Goal: Information Seeking & Learning: Learn about a topic

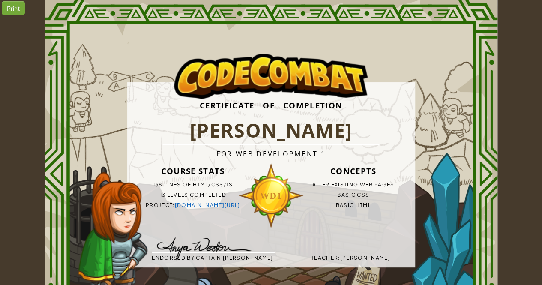
scroll to position [64, 0]
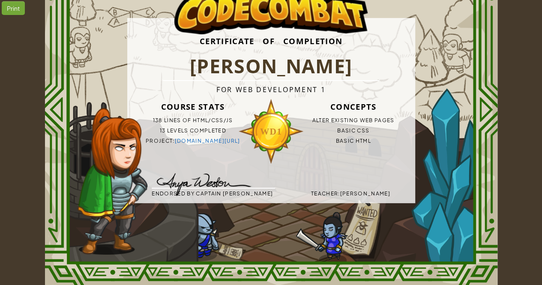
click at [202, 134] on li "13 levels completed" at bounding box center [192, 131] width 123 height 10
click at [204, 138] on link "[DOMAIN_NAME][URL]" at bounding box center [207, 141] width 66 height 6
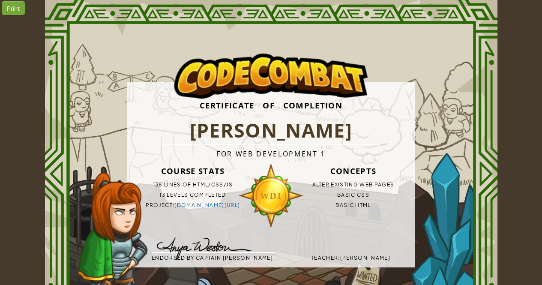
scroll to position [64, 0]
